Goal: Information Seeking & Learning: Find specific fact

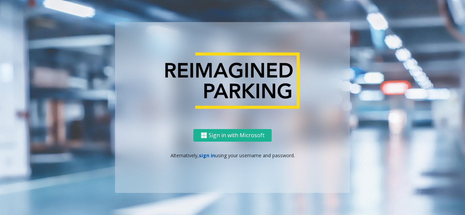
click at [205, 157] on link "sign in" at bounding box center [207, 155] width 16 height 6
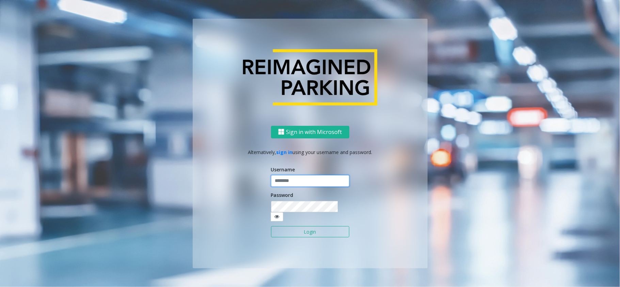
click at [315, 184] on input "text" at bounding box center [310, 181] width 78 height 12
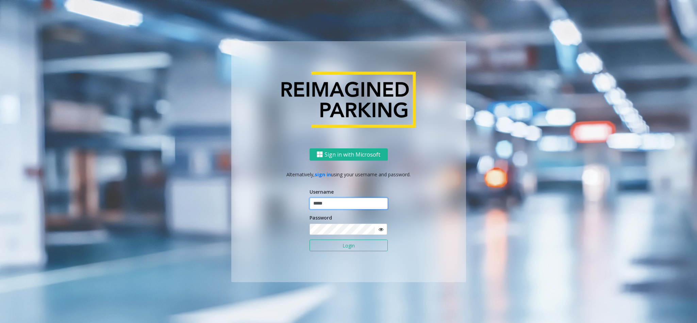
type input "*****"
click at [310, 215] on button "Login" at bounding box center [349, 246] width 78 height 12
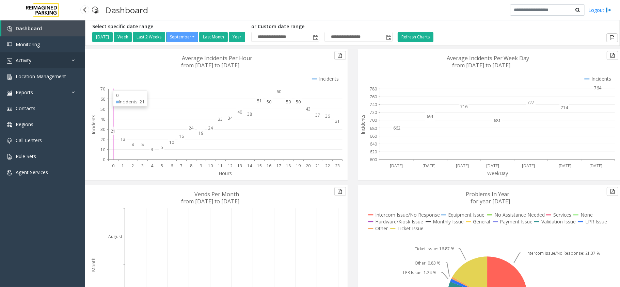
click at [43, 62] on link "Activity" at bounding box center [42, 60] width 85 height 16
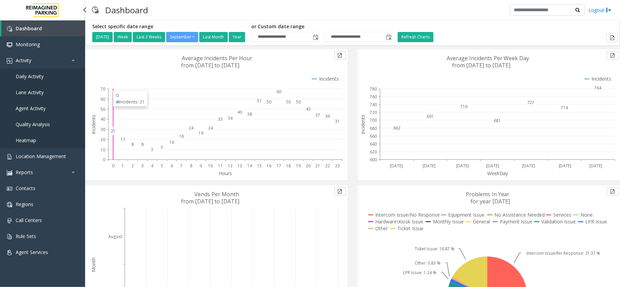
click at [45, 76] on link "Daily Activity" at bounding box center [42, 76] width 85 height 16
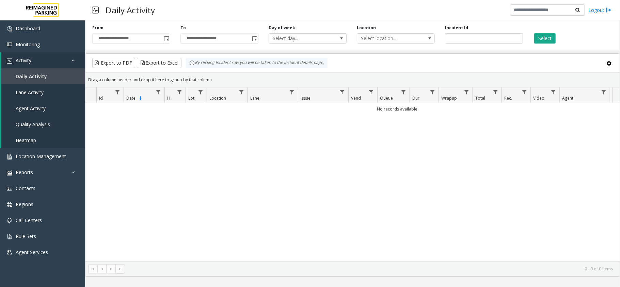
click at [226, 188] on div "No records available." at bounding box center [352, 182] width 534 height 158
click at [168, 38] on span "Toggle popup" at bounding box center [166, 38] width 5 height 5
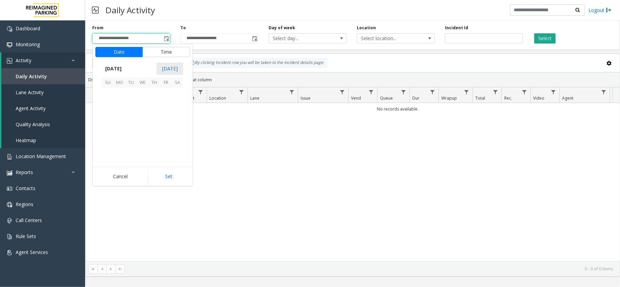
scroll to position [122153, 0]
click at [132, 118] on span "16" at bounding box center [131, 117] width 12 height 12
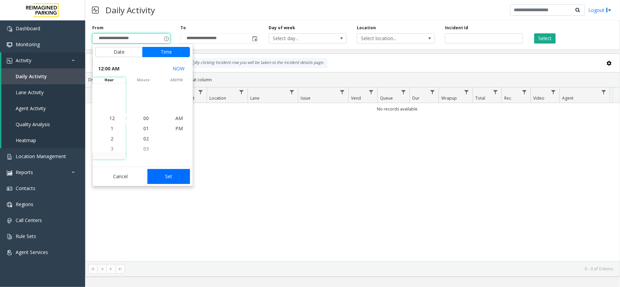
click at [173, 176] on button "Set" at bounding box center [168, 176] width 43 height 15
type input "**********"
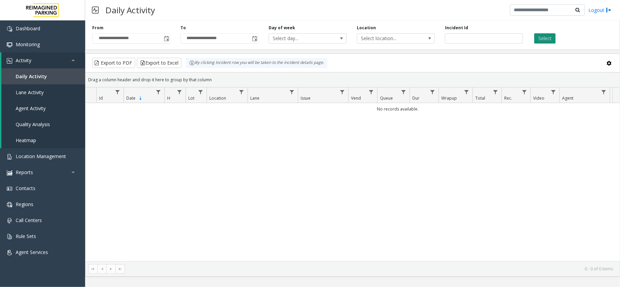
click at [465, 37] on button "Select" at bounding box center [544, 38] width 21 height 10
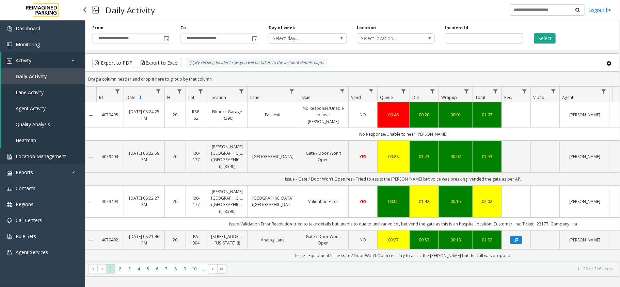
click at [21, 153] on span "Location Management" at bounding box center [41, 156] width 50 height 6
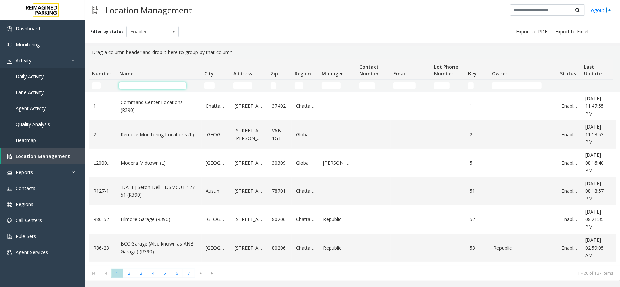
click at [150, 86] on input "Name Filter" at bounding box center [152, 85] width 67 height 7
click at [51, 74] on link "Daily Activity" at bounding box center [42, 76] width 85 height 16
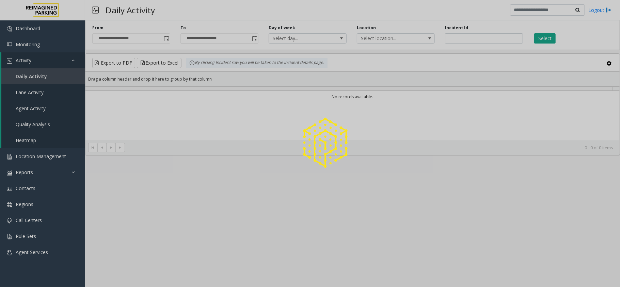
click at [74, 60] on div at bounding box center [310, 143] width 620 height 287
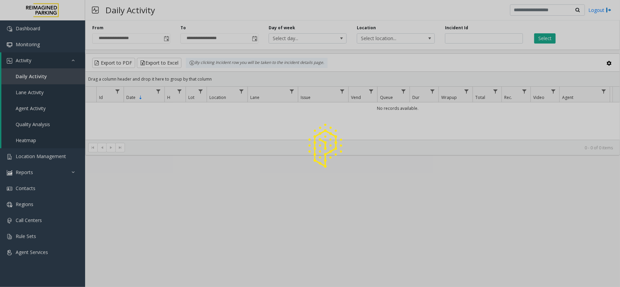
click at [74, 60] on div at bounding box center [310, 143] width 620 height 287
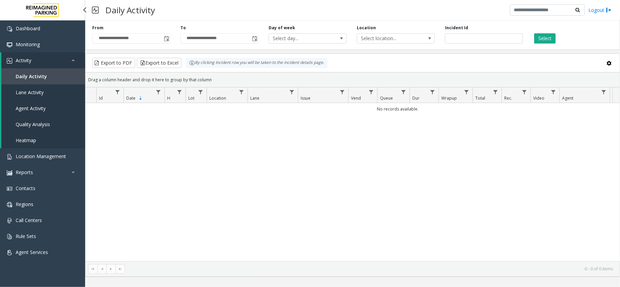
click at [74, 60] on icon at bounding box center [74, 60] width 7 height 5
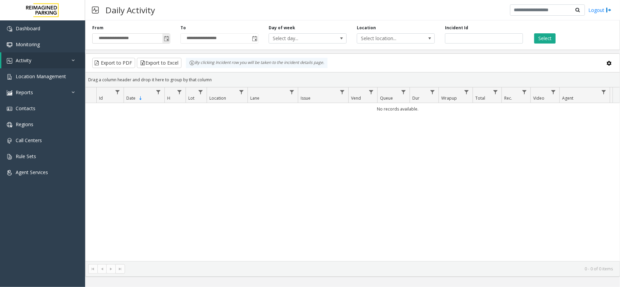
click at [167, 38] on span "Toggle popup" at bounding box center [166, 38] width 5 height 5
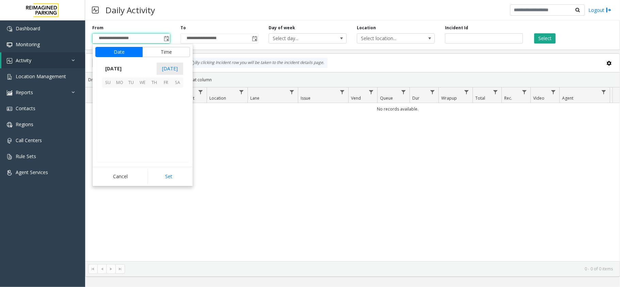
scroll to position [122153, 0]
click at [132, 116] on span "16" at bounding box center [131, 117] width 12 height 12
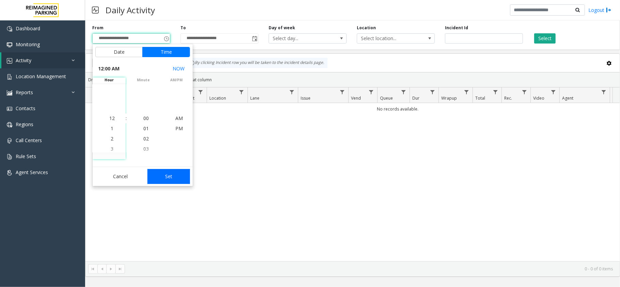
click at [184, 177] on button "Set" at bounding box center [168, 176] width 43 height 15
type input "**********"
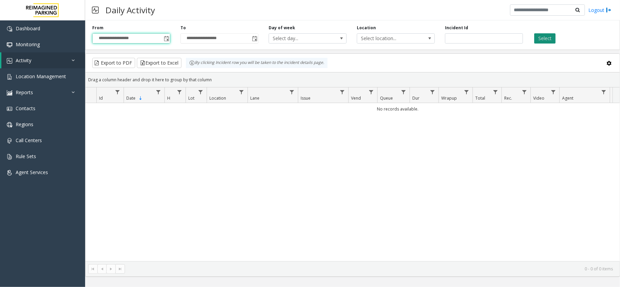
click at [465, 36] on button "Select" at bounding box center [544, 38] width 21 height 10
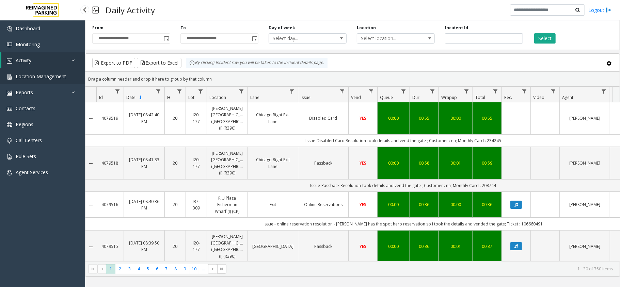
click at [65, 81] on link "Location Management" at bounding box center [42, 76] width 85 height 16
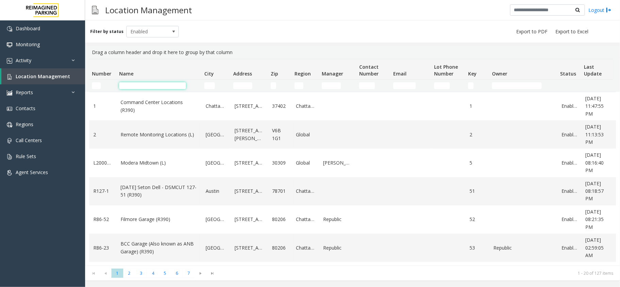
click at [127, 82] on input "Name Filter" at bounding box center [152, 85] width 67 height 7
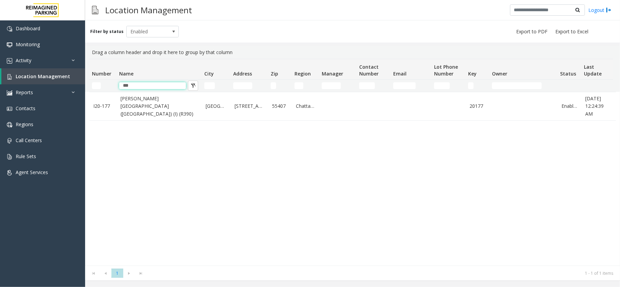
type input "***"
click at [128, 102] on link "[PERSON_NAME][GEOGRAPHIC_DATA] ([GEOGRAPHIC_DATA]) (I) (R390)" at bounding box center [158, 106] width 77 height 23
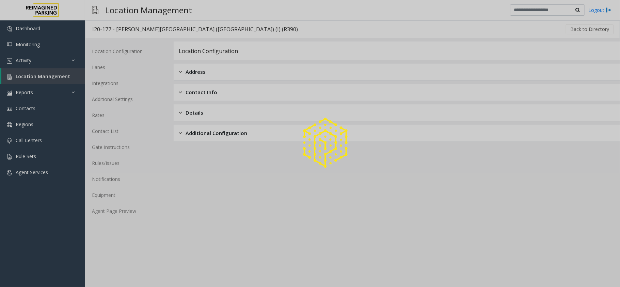
drag, startPoint x: 135, startPoint y: 219, endPoint x: 138, endPoint y: 209, distance: 10.5
click at [137, 212] on div at bounding box center [310, 143] width 620 height 287
click at [138, 209] on link "Agent Page Preview" at bounding box center [127, 211] width 85 height 16
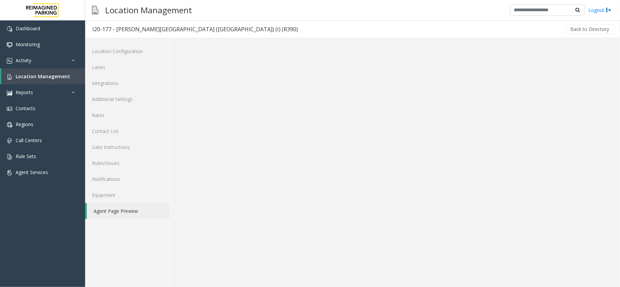
click at [138, 209] on link "Agent Page Preview" at bounding box center [128, 211] width 83 height 16
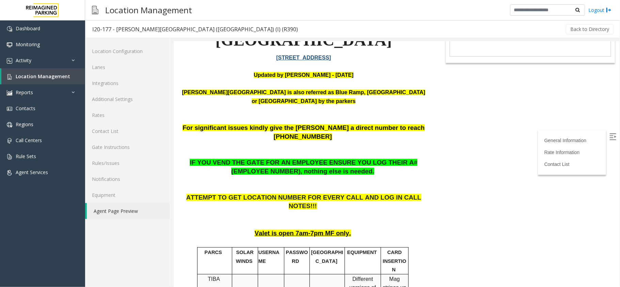
scroll to position [227, 0]
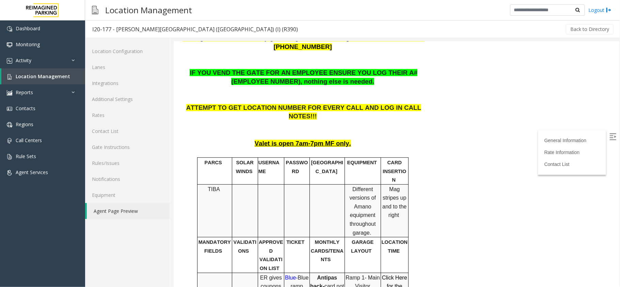
click at [399, 215] on link "Click Here for the local time" at bounding box center [394, 286] width 25 height 23
click at [65, 62] on link "Activity" at bounding box center [42, 60] width 85 height 16
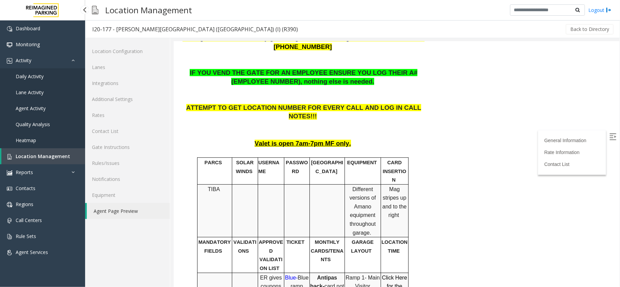
click at [63, 71] on link "Daily Activity" at bounding box center [42, 76] width 85 height 16
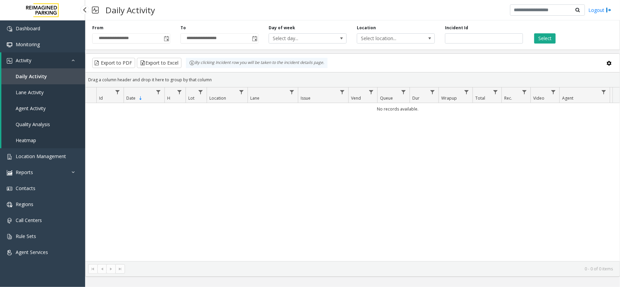
click at [39, 76] on span "Daily Activity" at bounding box center [31, 76] width 31 height 6
click at [60, 56] on link "Activity" at bounding box center [43, 60] width 84 height 16
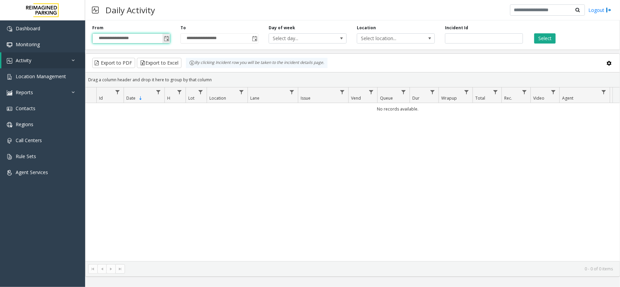
click at [161, 37] on input "**********" at bounding box center [131, 39] width 77 height 10
click at [169, 41] on span "Toggle popup" at bounding box center [166, 38] width 5 height 5
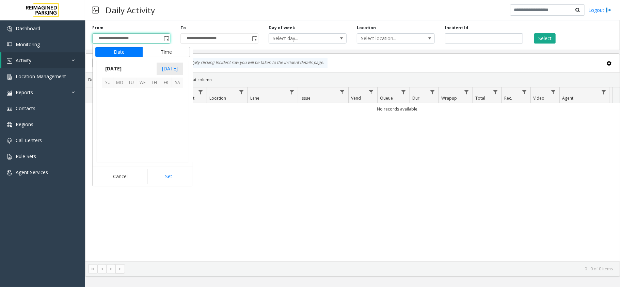
scroll to position [122153, 0]
click at [127, 116] on span "16" at bounding box center [131, 117] width 12 height 12
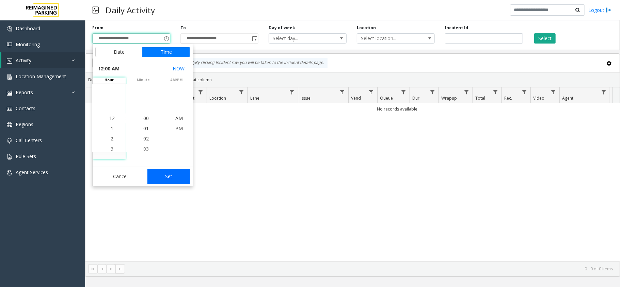
click at [176, 180] on button "Set" at bounding box center [168, 176] width 43 height 15
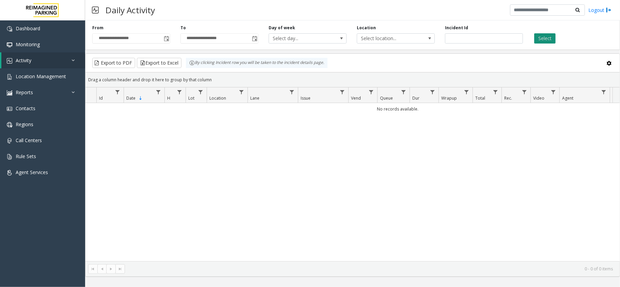
click at [465, 36] on button "Select" at bounding box center [544, 38] width 21 height 10
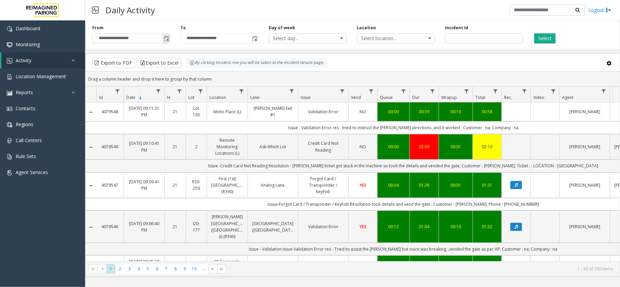
click at [163, 33] on span "Toggle popup" at bounding box center [165, 38] width 7 height 11
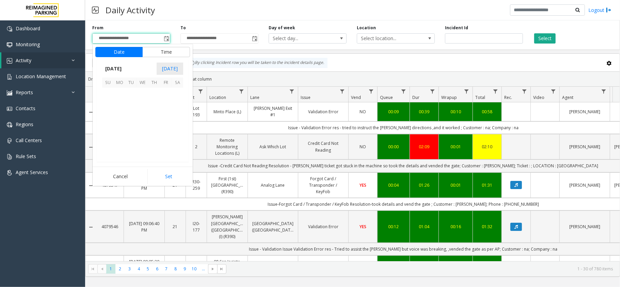
scroll to position [122153, 0]
click at [108, 116] on span "14" at bounding box center [108, 117] width 12 height 12
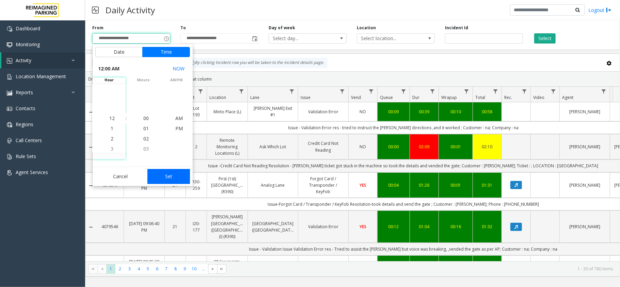
click at [158, 176] on button "Set" at bounding box center [168, 176] width 43 height 15
type input "**********"
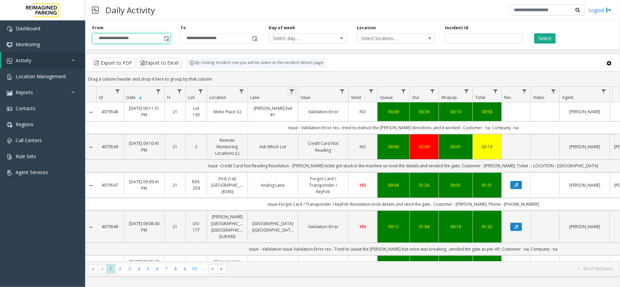
click at [292, 93] on span "Data table" at bounding box center [291, 91] width 5 height 5
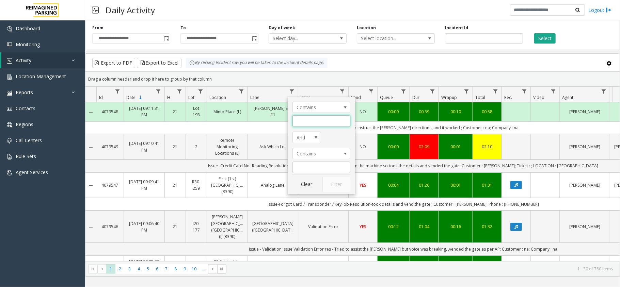
click at [305, 124] on input "Lane Filter" at bounding box center [321, 121] width 58 height 12
type input "*******"
click button "Filter" at bounding box center [336, 184] width 28 height 15
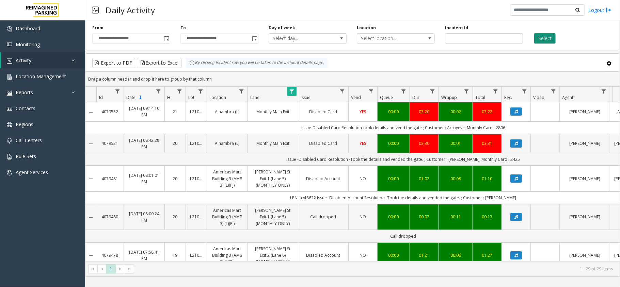
click at [465, 38] on button "Select" at bounding box center [544, 38] width 21 height 10
click at [164, 37] on span "Toggle popup" at bounding box center [166, 38] width 5 height 5
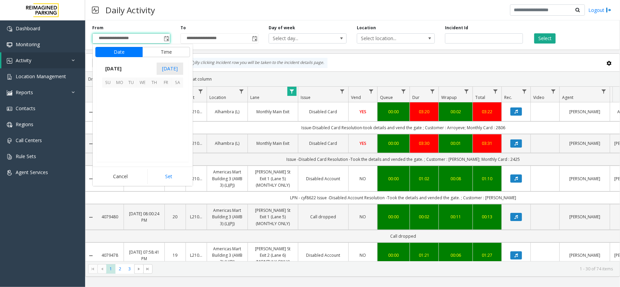
scroll to position [122153, 0]
click at [290, 89] on span "Data table" at bounding box center [291, 91] width 5 height 5
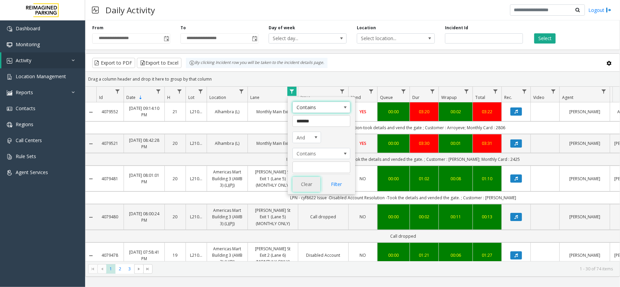
click at [308, 181] on button "Clear" at bounding box center [306, 184] width 28 height 15
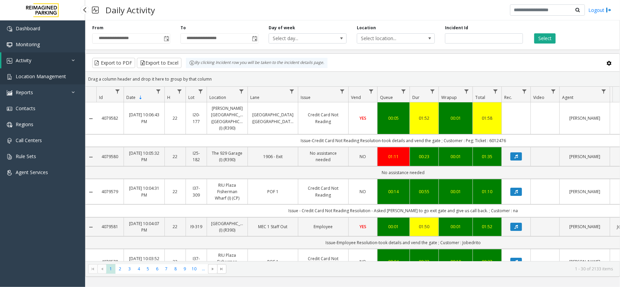
click at [60, 78] on span "Location Management" at bounding box center [41, 76] width 50 height 6
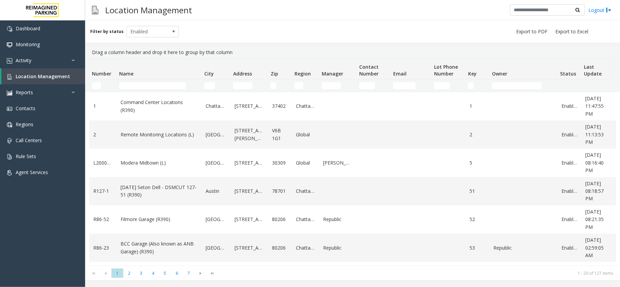
click at [138, 79] on th "Name" at bounding box center [158, 69] width 85 height 20
click at [141, 86] on input "Name Filter" at bounding box center [152, 85] width 67 height 7
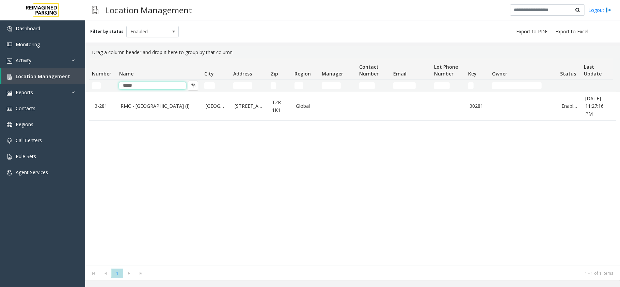
type input "*****"
click at [146, 102] on link "RMC - [GEOGRAPHIC_DATA] (I)" at bounding box center [158, 105] width 77 height 7
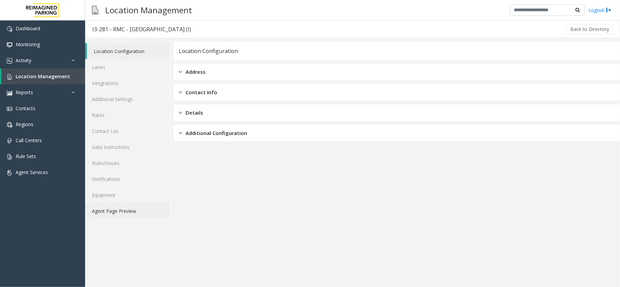
click at [132, 208] on link "Agent Page Preview" at bounding box center [127, 211] width 85 height 16
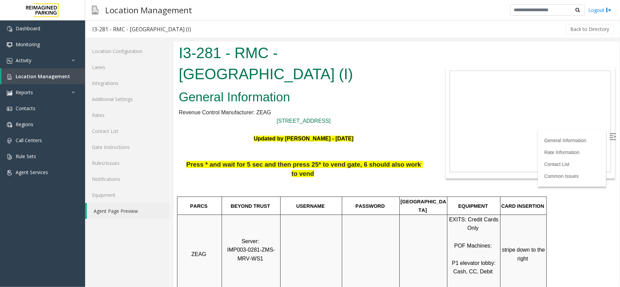
scroll to position [227, 0]
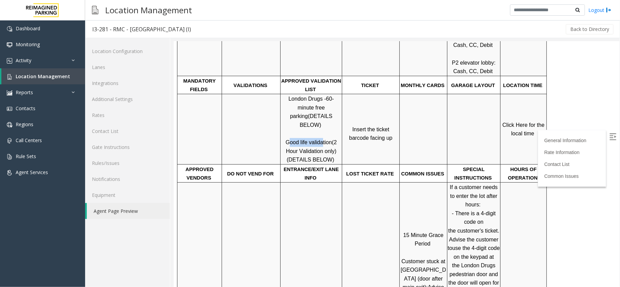
drag, startPoint x: 290, startPoint y: 113, endPoint x: 321, endPoint y: 119, distance: 31.9
click at [320, 139] on span "Good life validation" at bounding box center [308, 142] width 46 height 6
drag, startPoint x: 322, startPoint y: 126, endPoint x: 300, endPoint y: 122, distance: 22.5
click at [319, 125] on p "London Drugs - 60-minute free parking (DETAILS BELOW) Good life validation (2 H…" at bounding box center [310, 129] width 61 height 70
drag, startPoint x: 291, startPoint y: 114, endPoint x: 328, endPoint y: 117, distance: 36.9
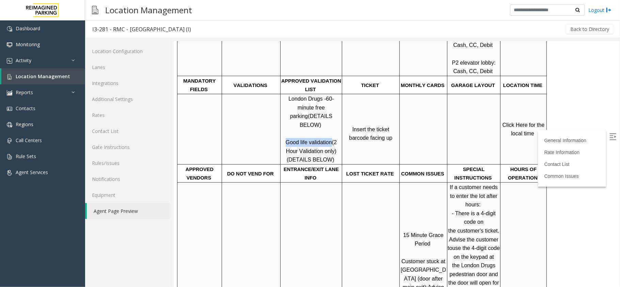
click at [328, 117] on p "London Drugs - 60-minute free parking (DETAILS BELOW) Good life validation (2 H…" at bounding box center [310, 129] width 61 height 70
copy span "Good life validation"
click at [465, 122] on link "Click Here for the local time" at bounding box center [524, 129] width 44 height 15
drag, startPoint x: 77, startPoint y: 58, endPoint x: 74, endPoint y: 64, distance: 7.2
click at [77, 58] on icon at bounding box center [74, 60] width 7 height 5
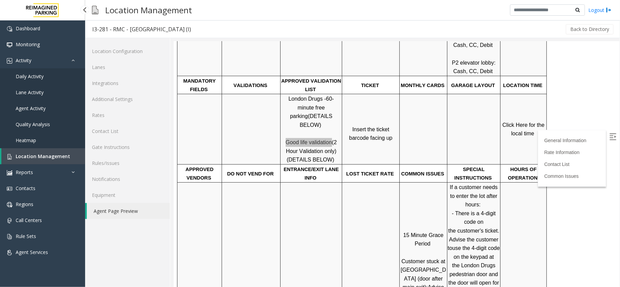
click at [54, 78] on link "Daily Activity" at bounding box center [42, 76] width 85 height 16
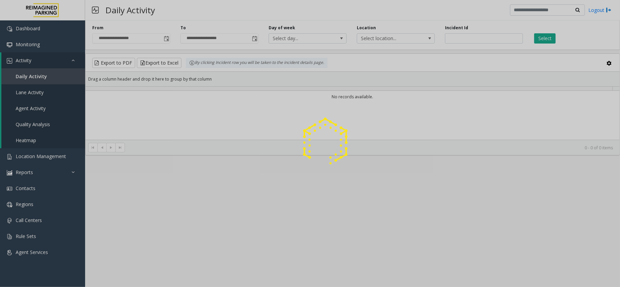
click at [165, 37] on div at bounding box center [310, 143] width 620 height 287
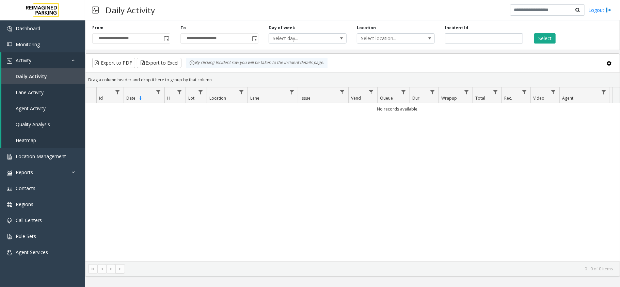
click at [165, 37] on span "Toggle popup" at bounding box center [166, 38] width 5 height 5
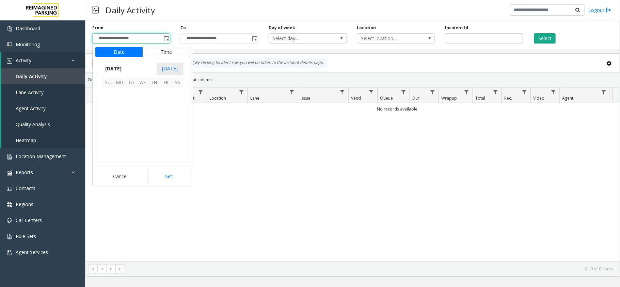
scroll to position [122153, 0]
click at [54, 56] on link "Activity" at bounding box center [43, 60] width 84 height 16
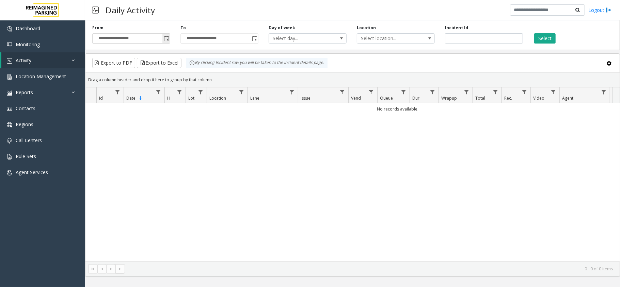
click at [168, 39] on span "Toggle popup" at bounding box center [166, 38] width 5 height 5
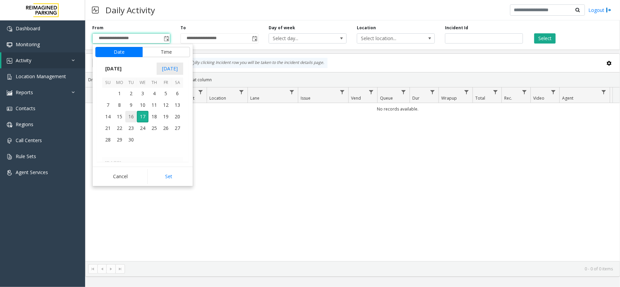
click at [134, 114] on span "16" at bounding box center [131, 117] width 12 height 12
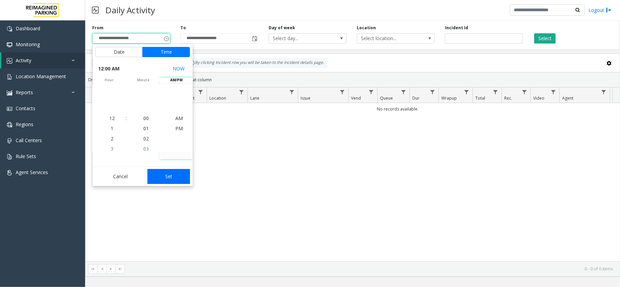
click at [173, 182] on button "Set" at bounding box center [168, 176] width 43 height 15
type input "**********"
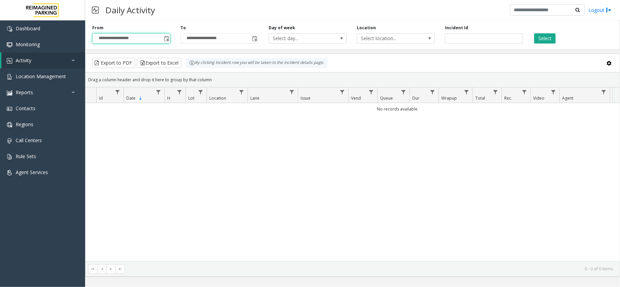
click at [181, 173] on div "No records available." at bounding box center [352, 182] width 534 height 158
click at [465, 33] on div "Select" at bounding box center [572, 34] width 88 height 19
click at [465, 39] on button "Select" at bounding box center [544, 38] width 21 height 10
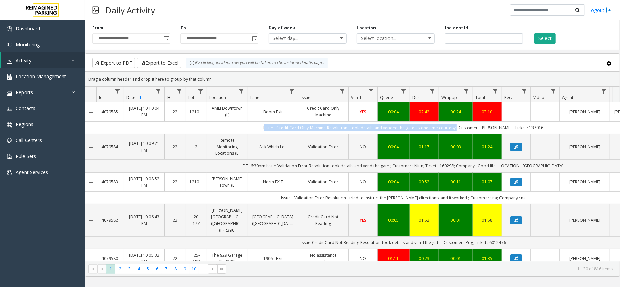
drag, startPoint x: 258, startPoint y: 125, endPoint x: 464, endPoint y: 129, distance: 205.6
click at [464, 129] on td "Issue - Credit Card Only Machine Resolution - took details and vended the gate …" at bounding box center [403, 128] width 614 height 13
copy td "Issue - Credit Card Only Machine Resolution - took details and vended the gate …"
click at [465, 126] on td "Issue - Credit Card Only Machine Resolution - took details and vended the gate …" at bounding box center [403, 128] width 614 height 13
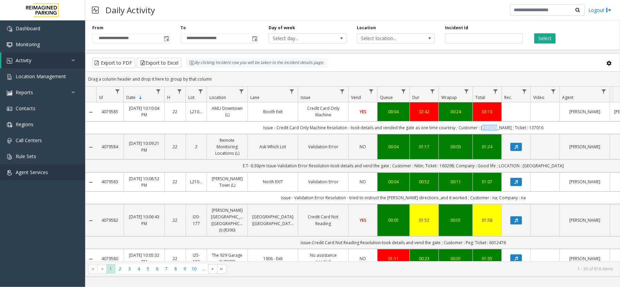
copy td "[PERSON_NAME]"
click at [465, 127] on td "Issue - Credit Card Only Machine Resolution - took details and vended the gate …" at bounding box center [403, 128] width 614 height 13
copy td "137016"
